Goal: Find specific page/section: Find specific page/section

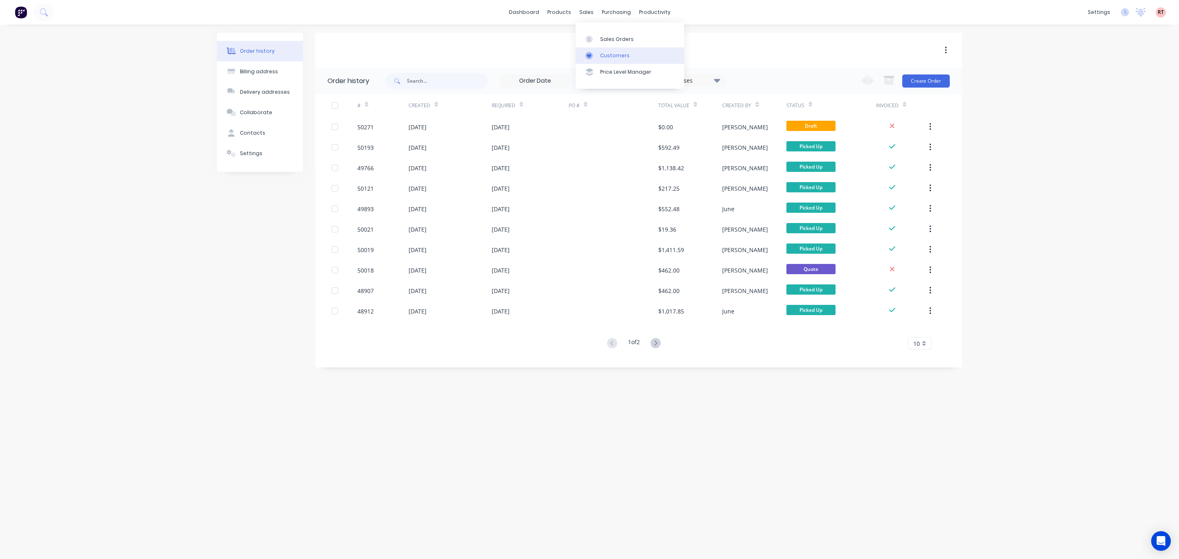
click at [607, 48] on link "Customers" at bounding box center [629, 55] width 108 height 16
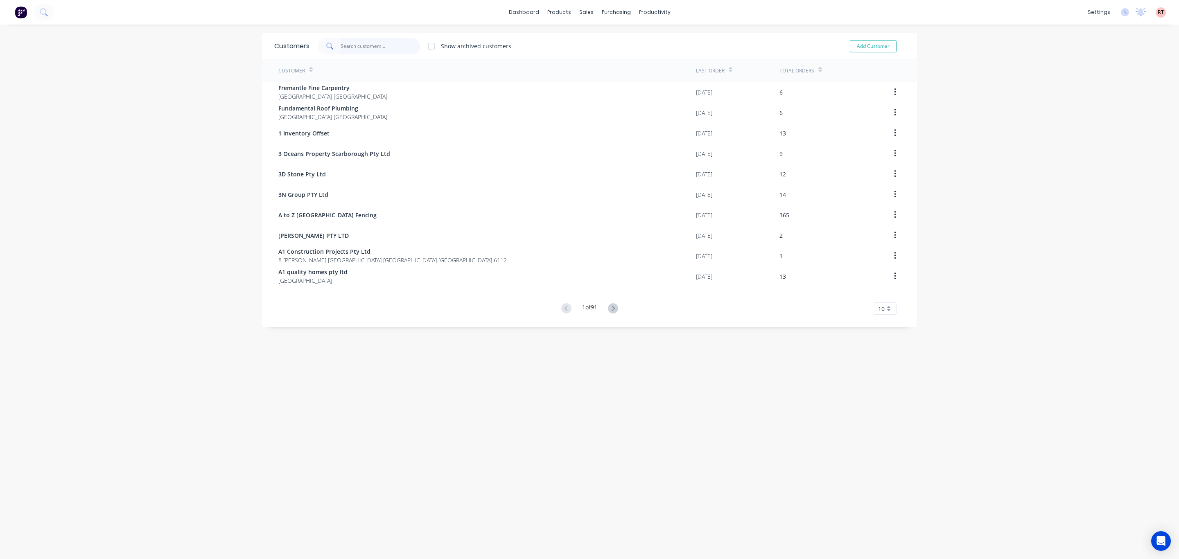
click at [380, 45] on input "text" at bounding box center [381, 46] width 80 height 16
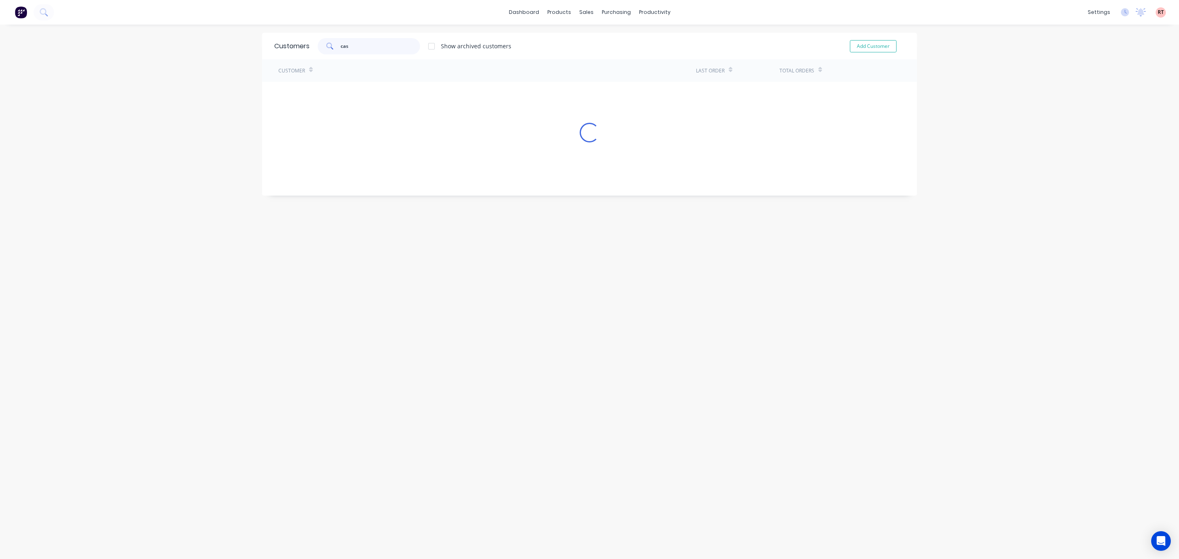
type input "cash"
click at [595, 40] on div "Sales Orders" at bounding box center [612, 39] width 34 height 7
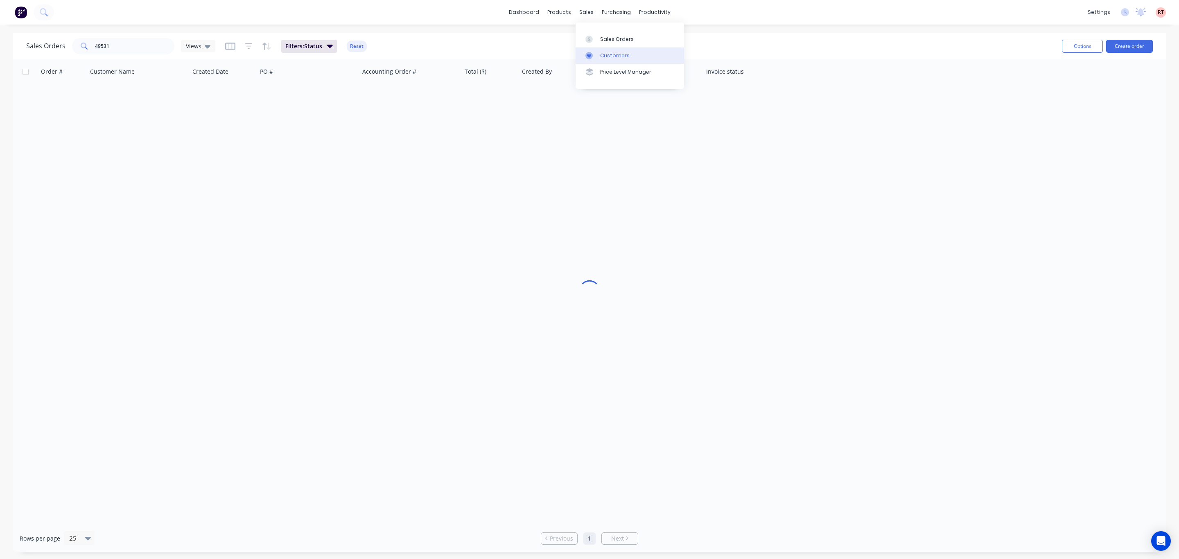
click at [610, 51] on link "Customers" at bounding box center [629, 55] width 108 height 16
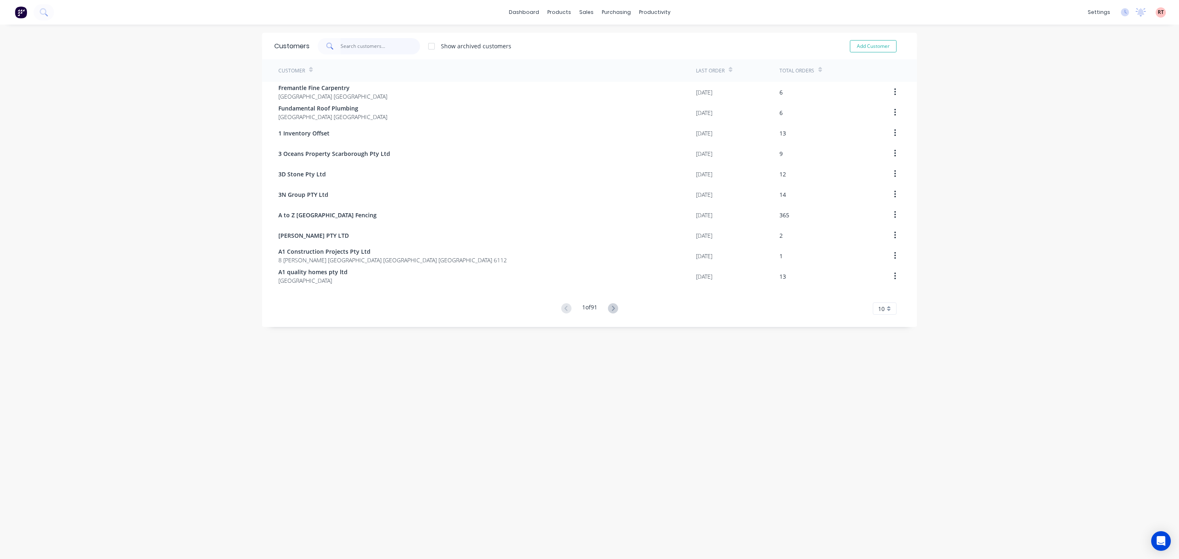
click at [399, 43] on input "text" at bounding box center [381, 46] width 80 height 16
type input "50278"
